Goal: Register for event/course

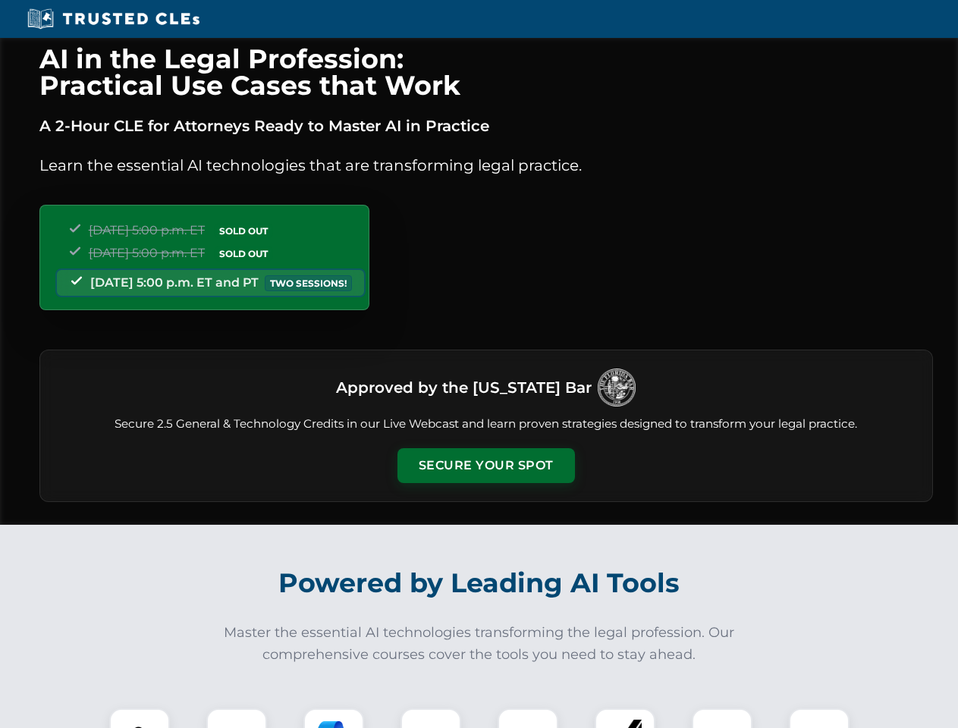
click at [485, 466] on button "Secure Your Spot" at bounding box center [485, 465] width 177 height 35
click at [140, 718] on img at bounding box center [140, 739] width 44 height 44
click at [237, 718] on div at bounding box center [236, 738] width 61 height 61
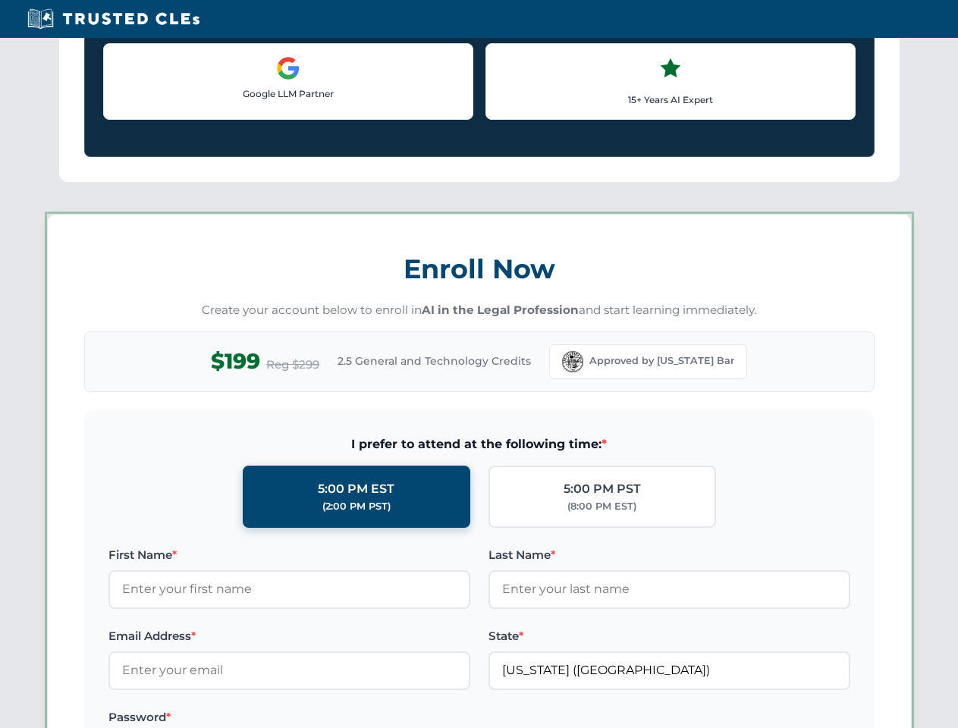
click at [431, 718] on label "Password *" at bounding box center [289, 717] width 362 height 18
